Goal: Transaction & Acquisition: Download file/media

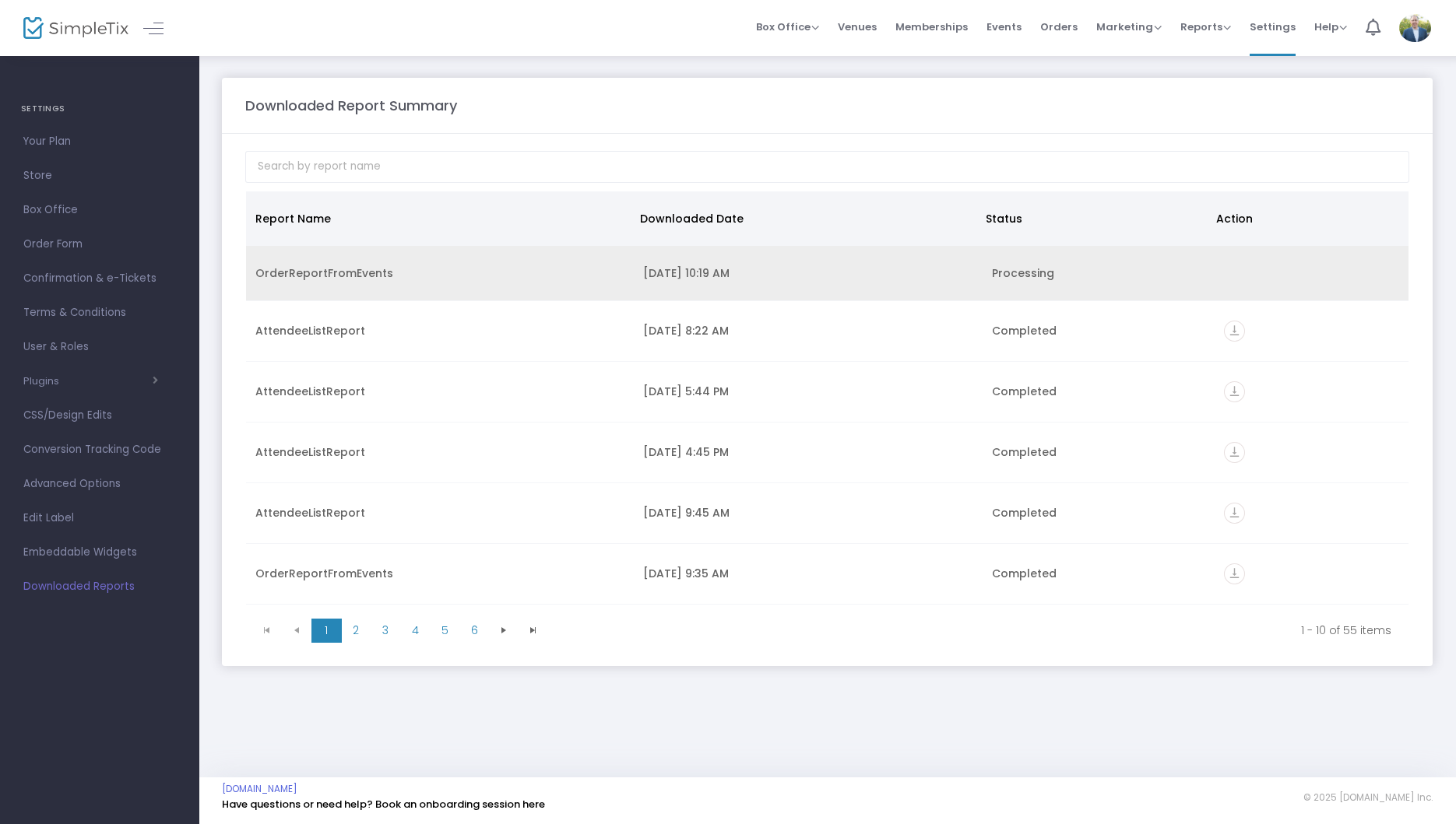
click at [964, 280] on td "[DATE] 10:19 AM" at bounding box center [808, 273] width 349 height 55
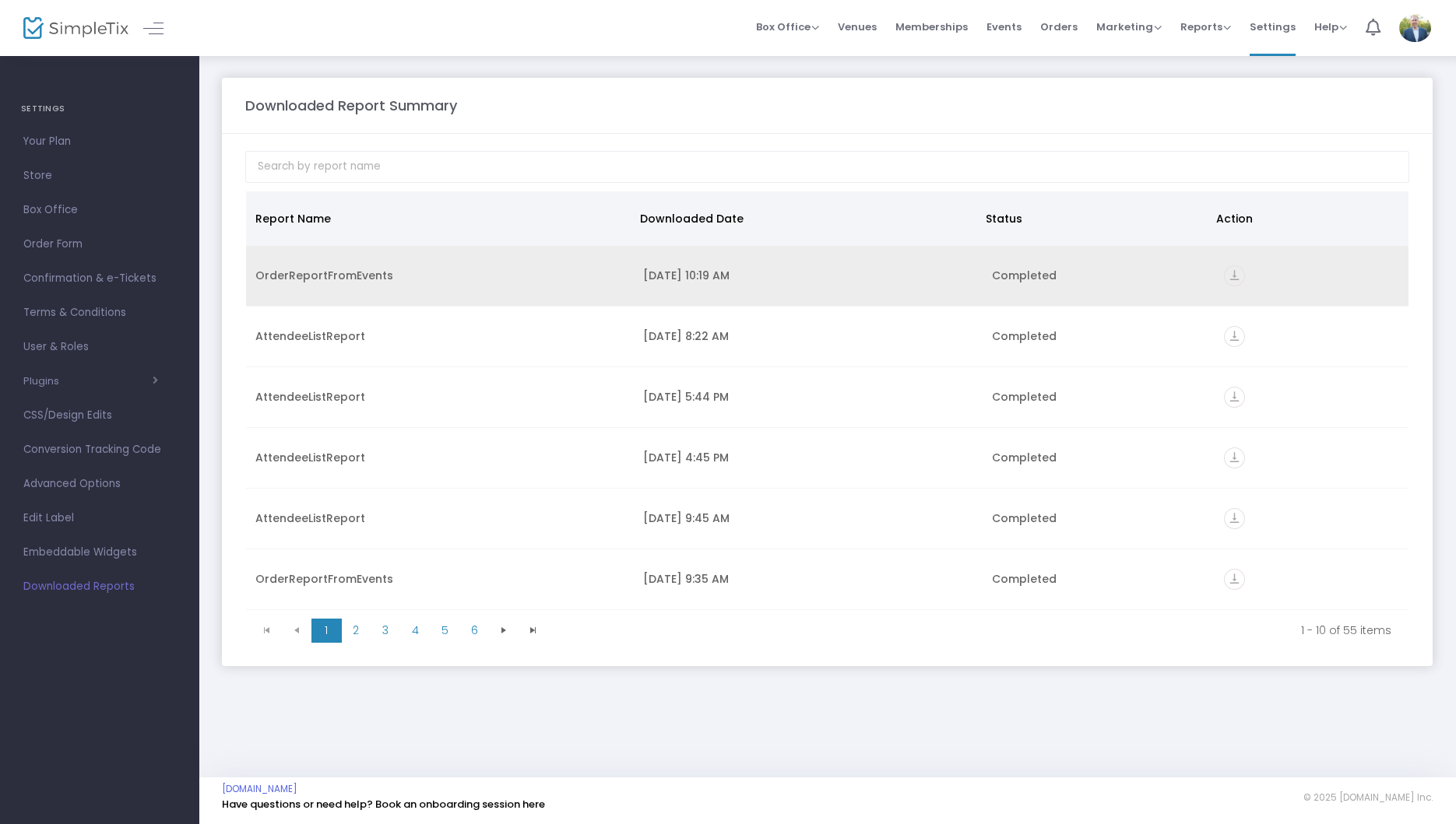
click at [1214, 280] on td "vertical_align_bottom" at bounding box center [1311, 276] width 194 height 61
click at [1227, 274] on icon "vertical_align_bottom" at bounding box center [1234, 276] width 21 height 21
